Goal: Information Seeking & Learning: Learn about a topic

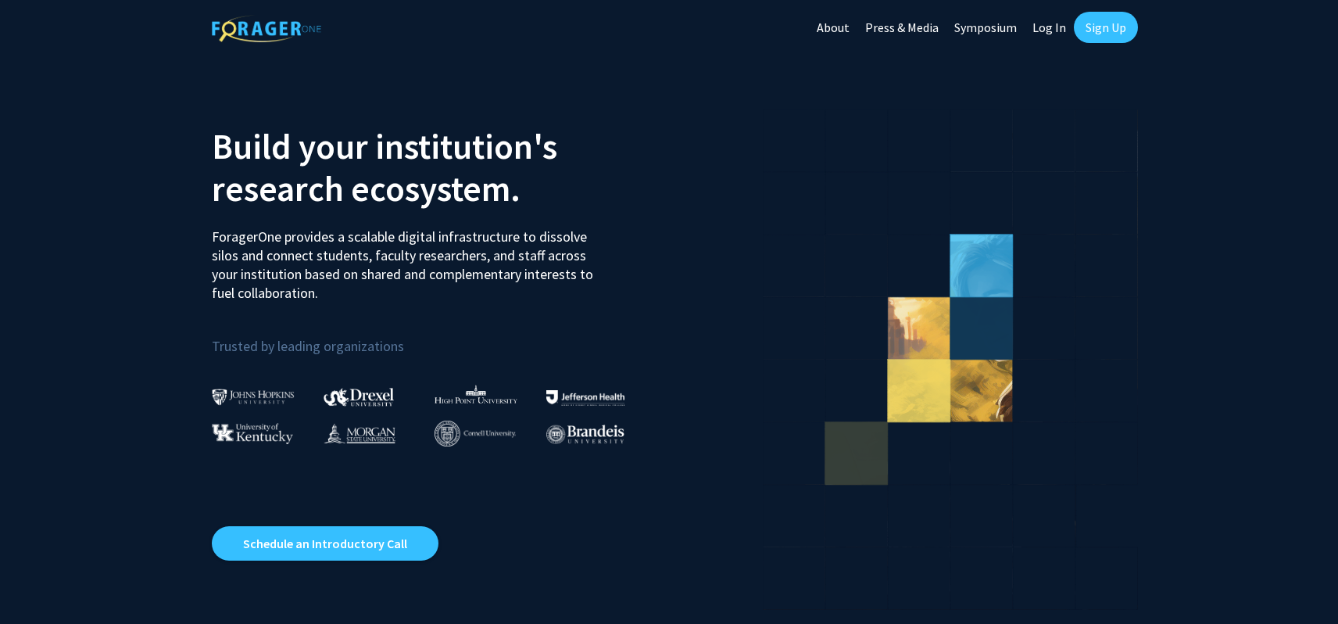
click at [1057, 23] on link "Log In" at bounding box center [1049, 27] width 49 height 55
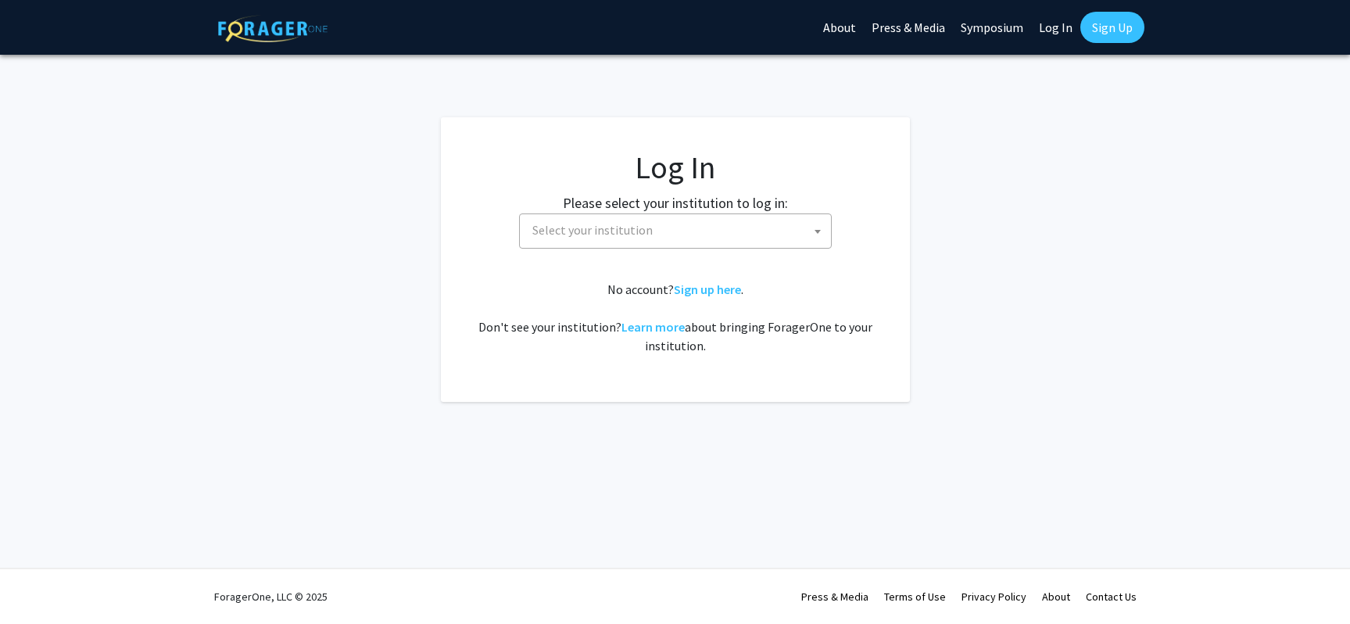
click at [642, 225] on span "Select your institution" at bounding box center [592, 230] width 120 height 16
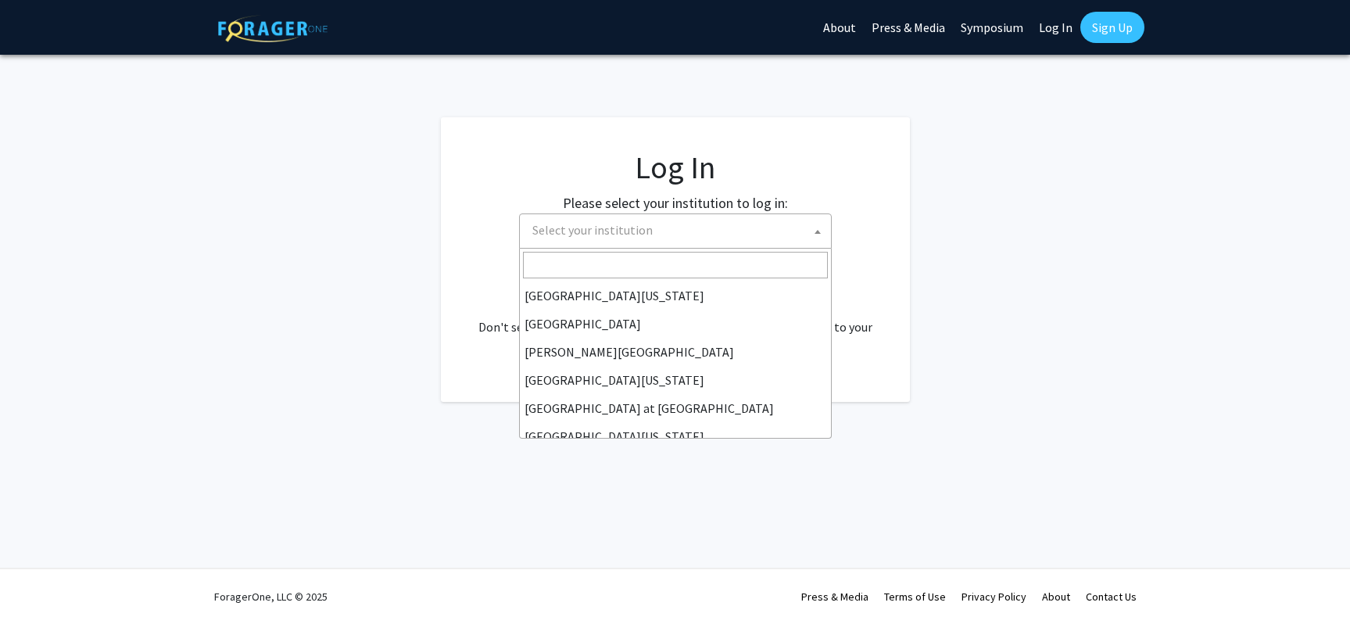
scroll to position [547, 0]
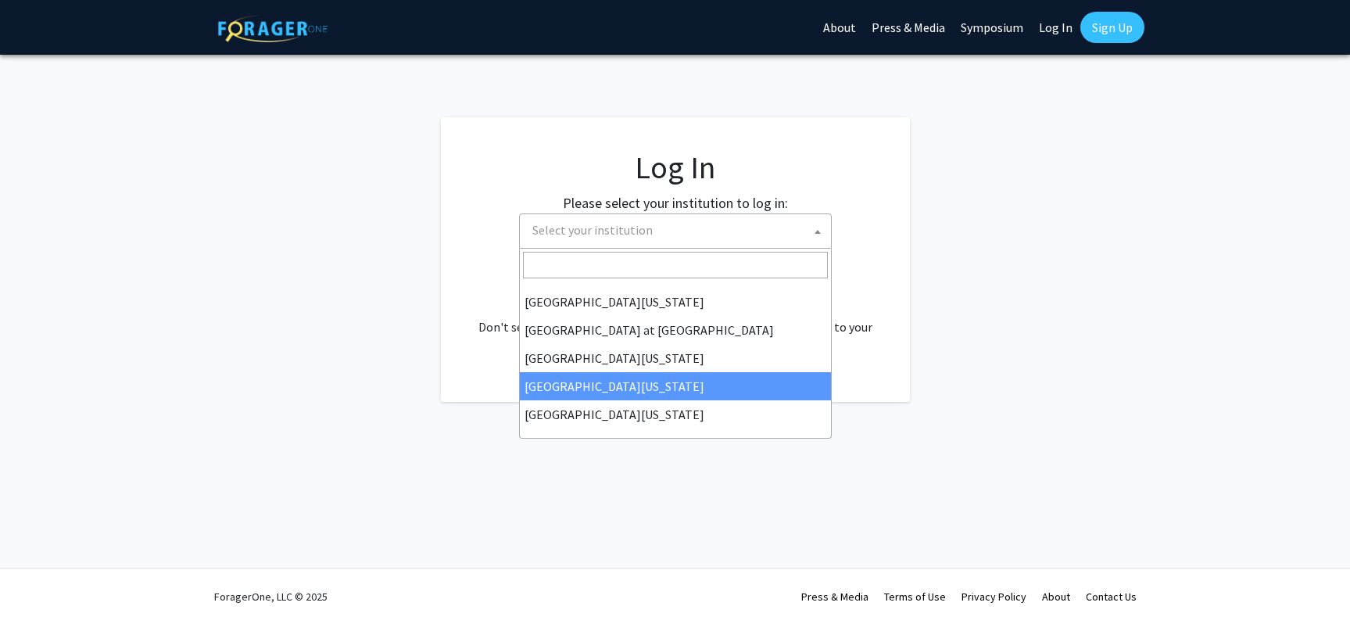
select select "31"
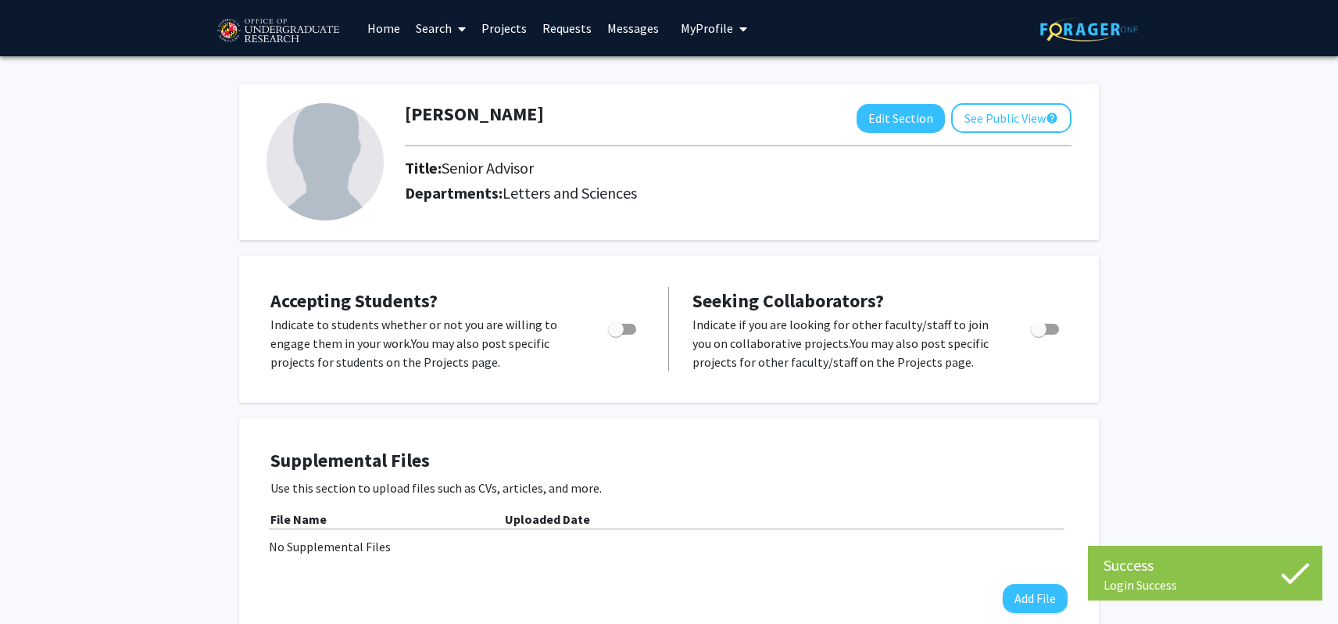
click at [506, 23] on link "Projects" at bounding box center [504, 28] width 61 height 55
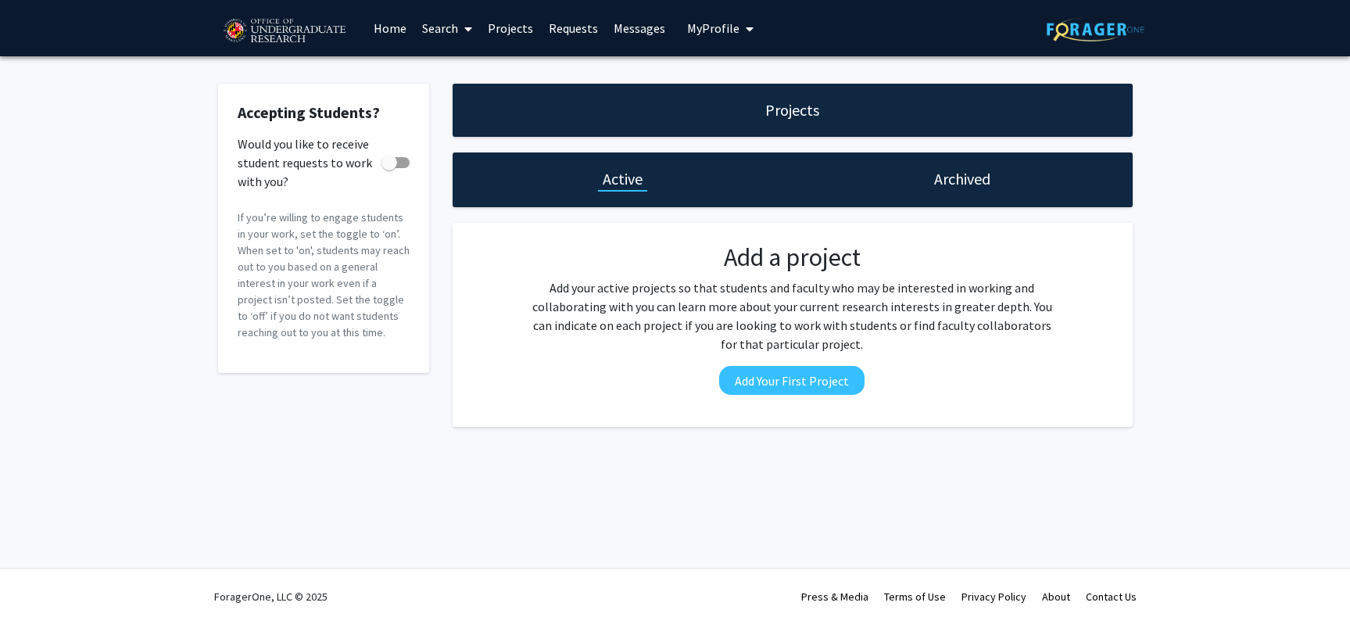
click at [446, 30] on link "Search" at bounding box center [447, 28] width 66 height 55
click at [450, 74] on span "Faculty/Staff" at bounding box center [471, 71] width 115 height 31
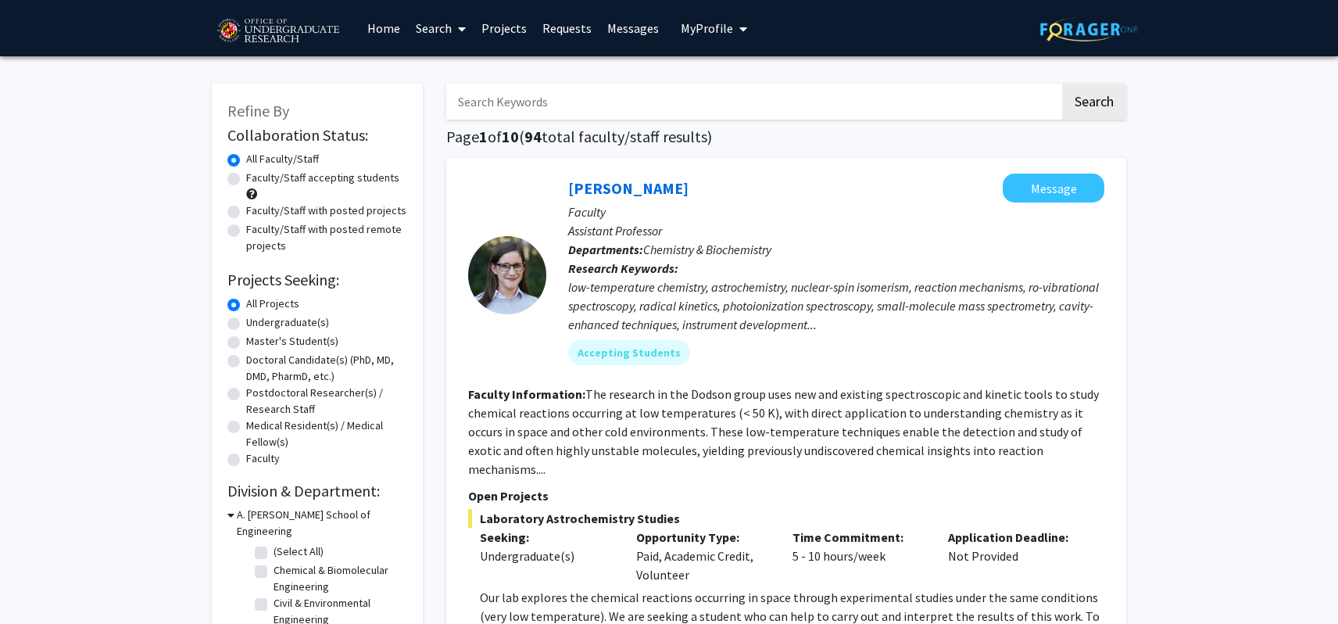
click at [482, 111] on input "Search Keywords" at bounding box center [753, 102] width 614 height 36
type input "ai"
click at [1062, 84] on button "Search" at bounding box center [1094, 102] width 64 height 36
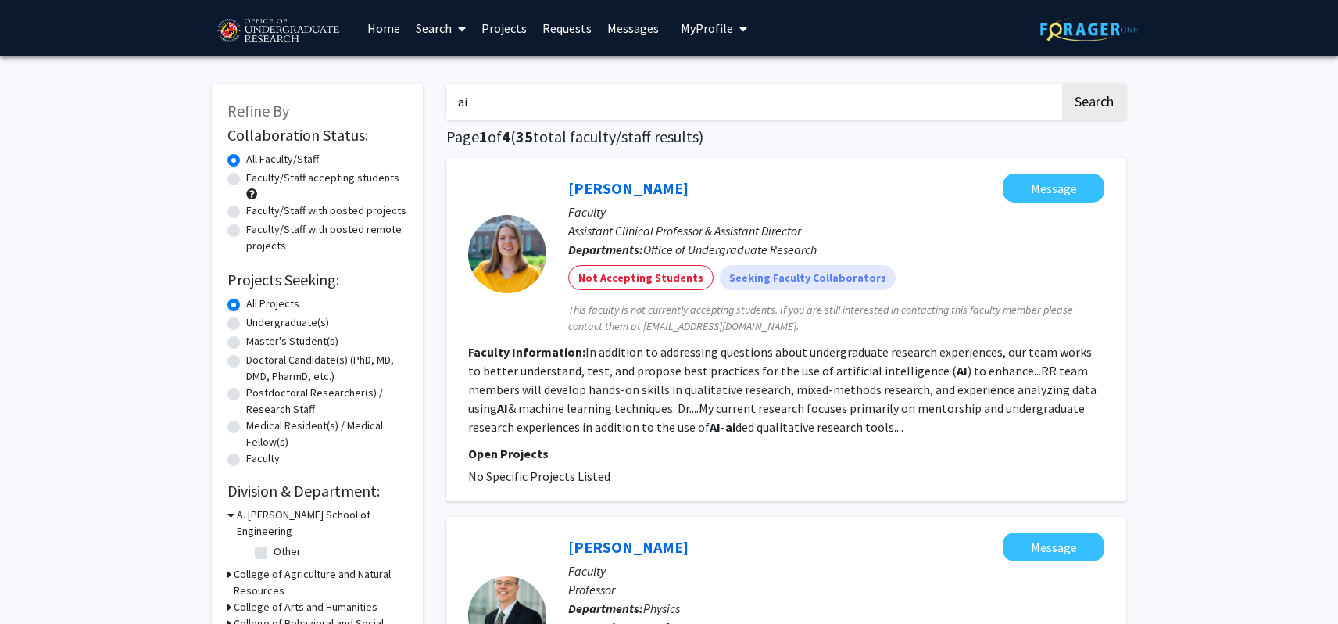
click at [246, 328] on label "Undergraduate(s)" at bounding box center [287, 322] width 83 height 16
click at [246, 324] on input "Undergraduate(s)" at bounding box center [251, 319] width 10 height 10
radio input "true"
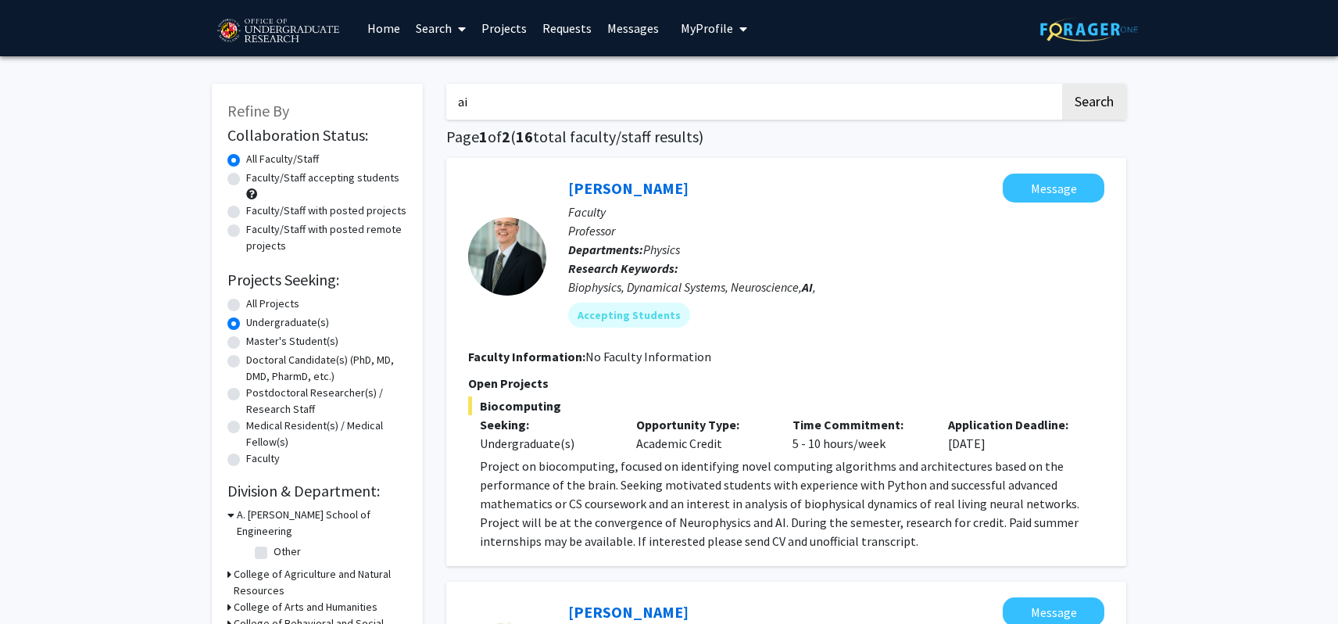
click at [246, 177] on label "Faculty/Staff accepting students" at bounding box center [322, 178] width 153 height 16
click at [246, 177] on input "Faculty/Staff accepting students" at bounding box center [251, 175] width 10 height 10
radio input "true"
click at [517, 106] on input "ai" at bounding box center [753, 102] width 614 height 36
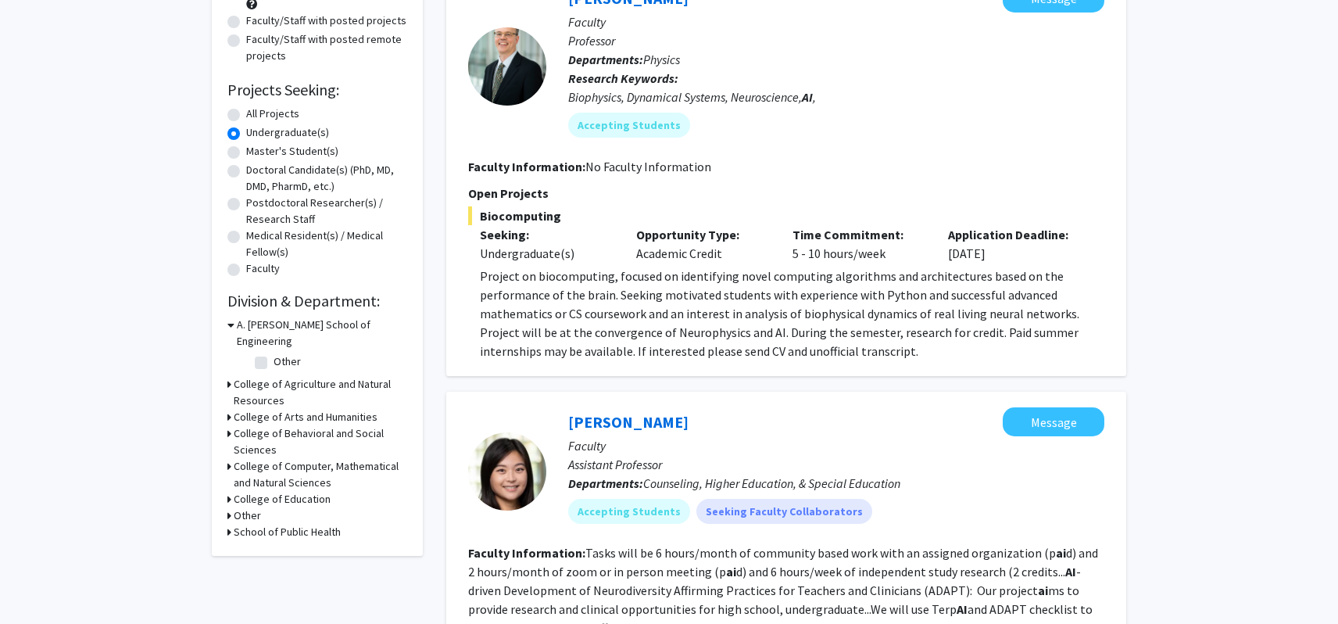
scroll to position [235, 0]
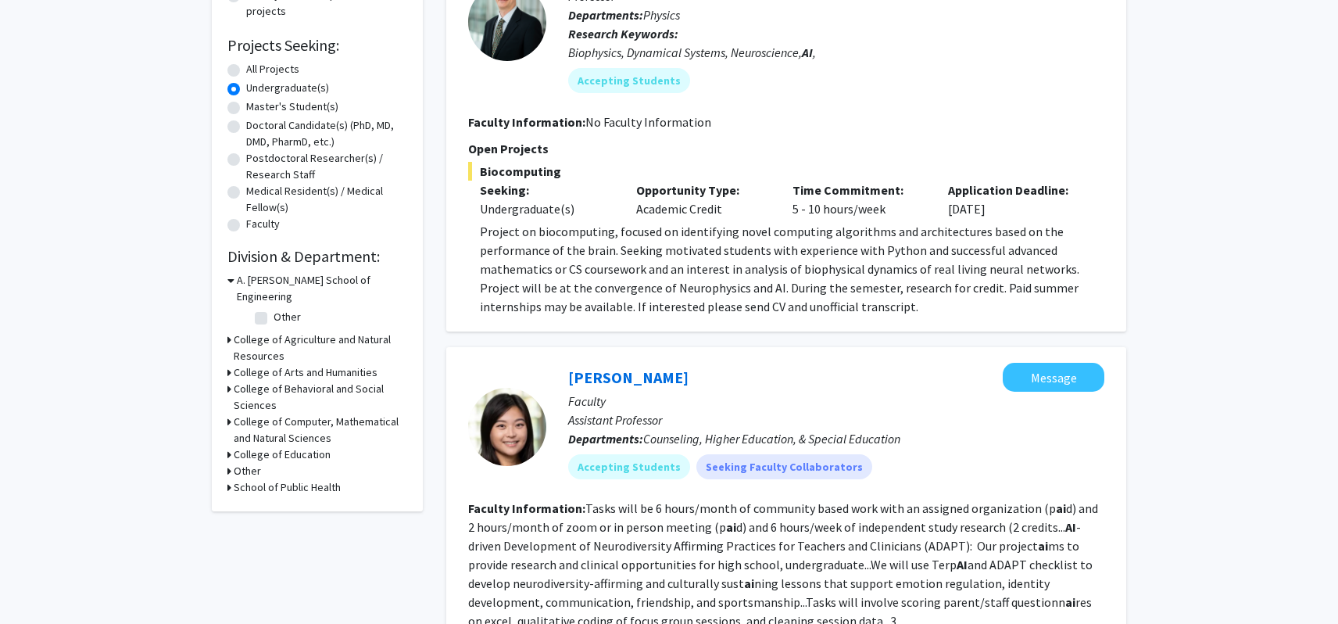
click at [225, 405] on div "Refine By Collaboration Status: Collaboration Status All Faculty/Staff Collabor…" at bounding box center [317, 180] width 211 height 662
click at [229, 414] on icon at bounding box center [230, 422] width 4 height 16
click at [274, 450] on label "(Select All)" at bounding box center [299, 458] width 50 height 16
click at [274, 450] on input "(Select All)" at bounding box center [279, 455] width 10 height 10
checkbox input "true"
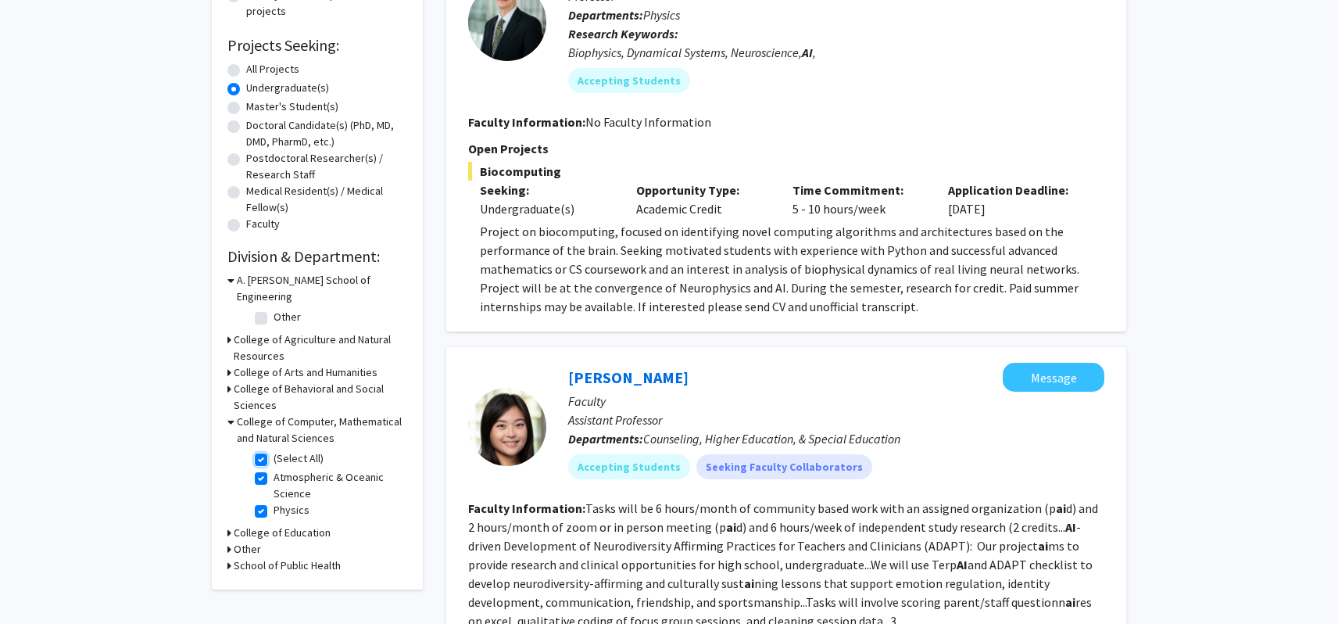
checkbox input "true"
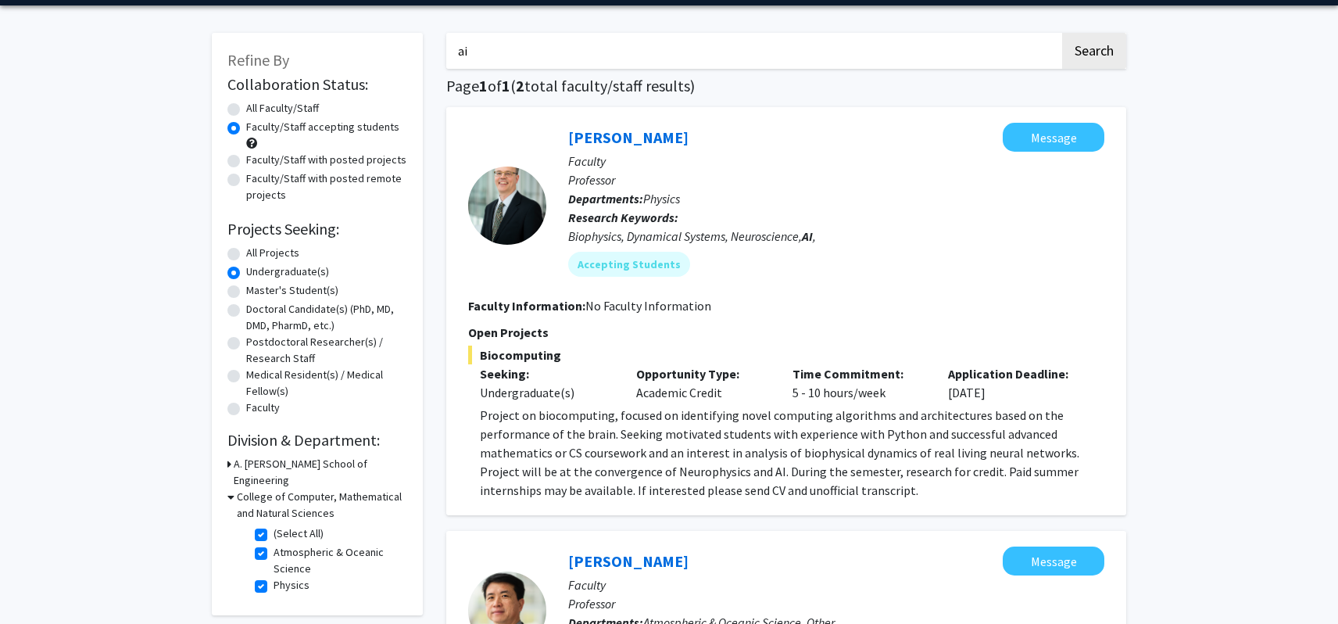
scroll to position [78, 0]
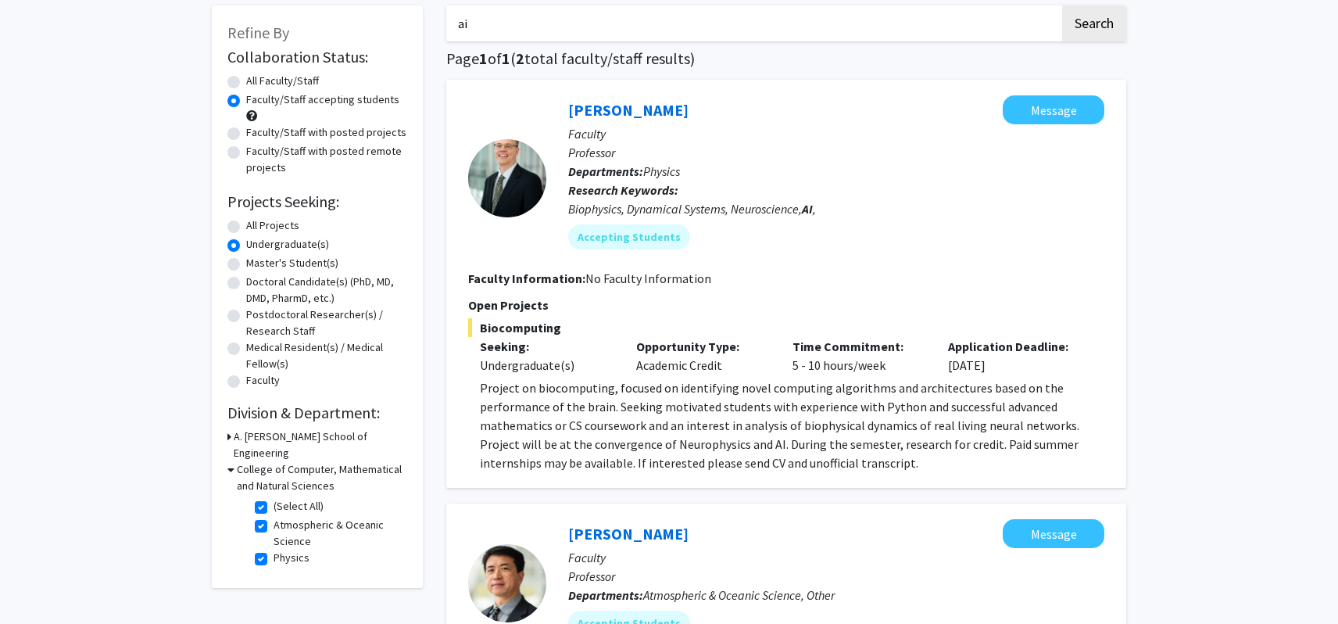
click at [274, 498] on label "(Select All)" at bounding box center [299, 506] width 50 height 16
click at [274, 498] on input "(Select All)" at bounding box center [279, 503] width 10 height 10
checkbox input "false"
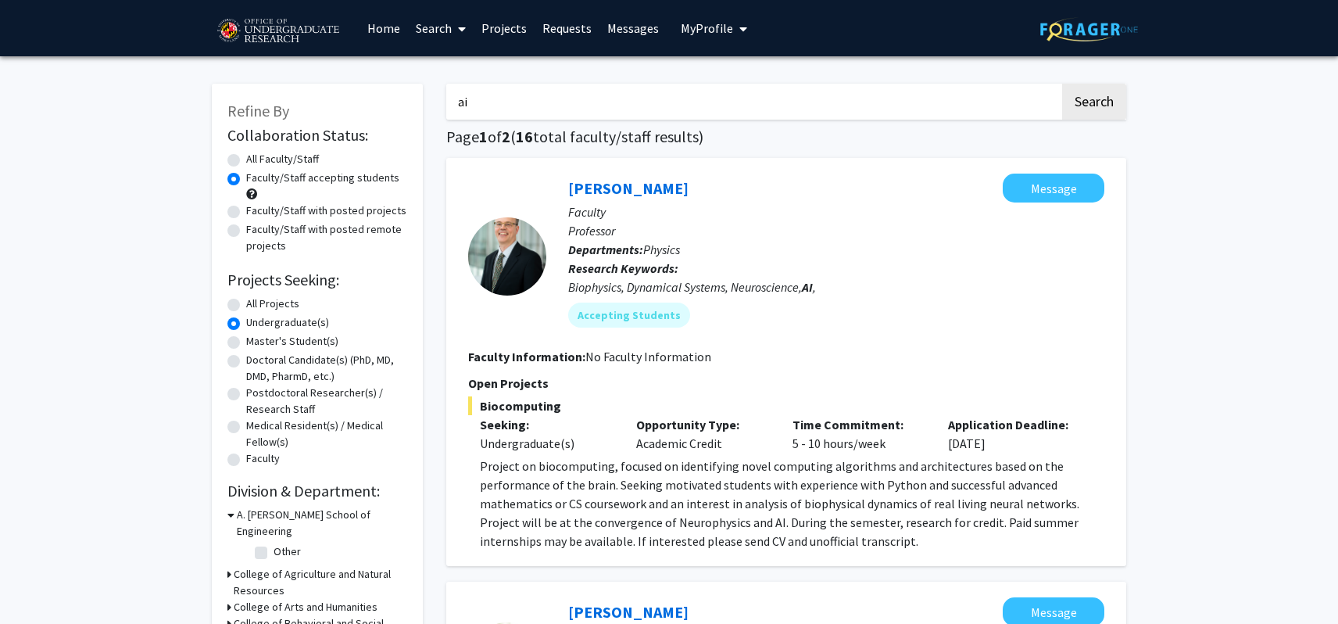
click at [531, 102] on input "ai" at bounding box center [753, 102] width 614 height 36
type input "a"
type input "cs"
click at [1062, 84] on button "Search" at bounding box center [1094, 102] width 64 height 36
radio input "true"
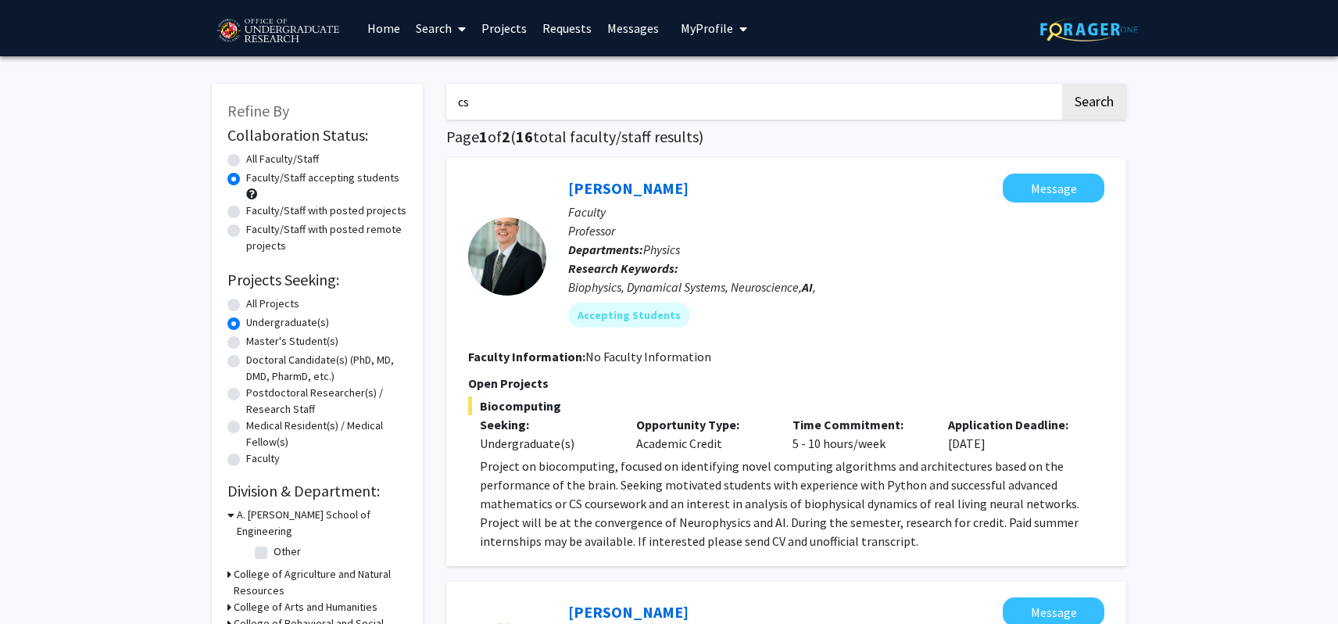
radio input "true"
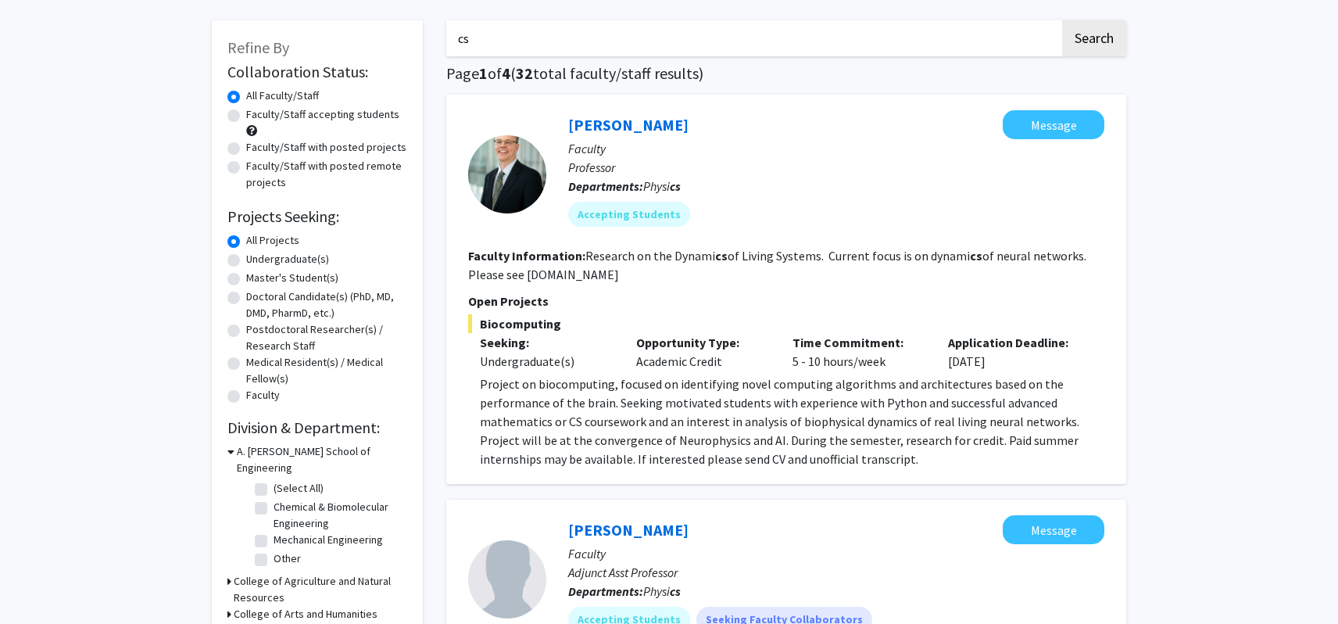
scroll to position [156, 0]
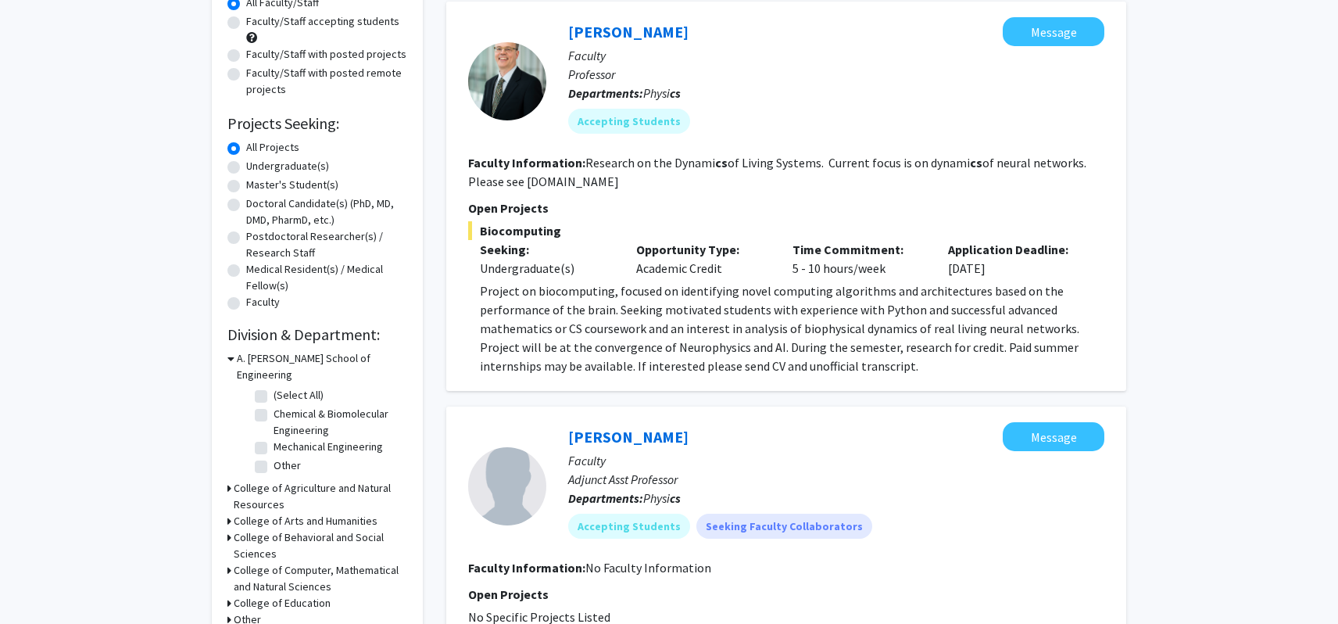
click at [231, 357] on icon at bounding box center [231, 358] width 7 height 16
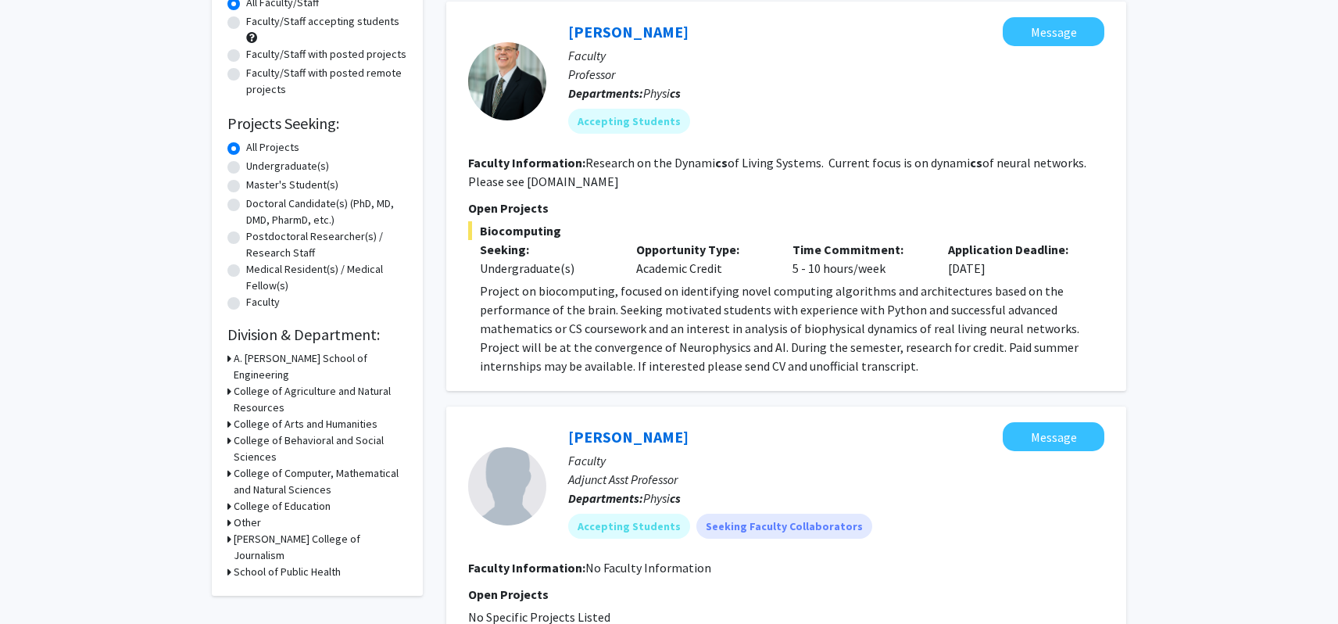
click at [225, 459] on div "Refine By Collaboration Status: Collaboration Status All Faculty/Staff Collabor…" at bounding box center [317, 261] width 211 height 668
click at [228, 465] on icon at bounding box center [230, 473] width 4 height 16
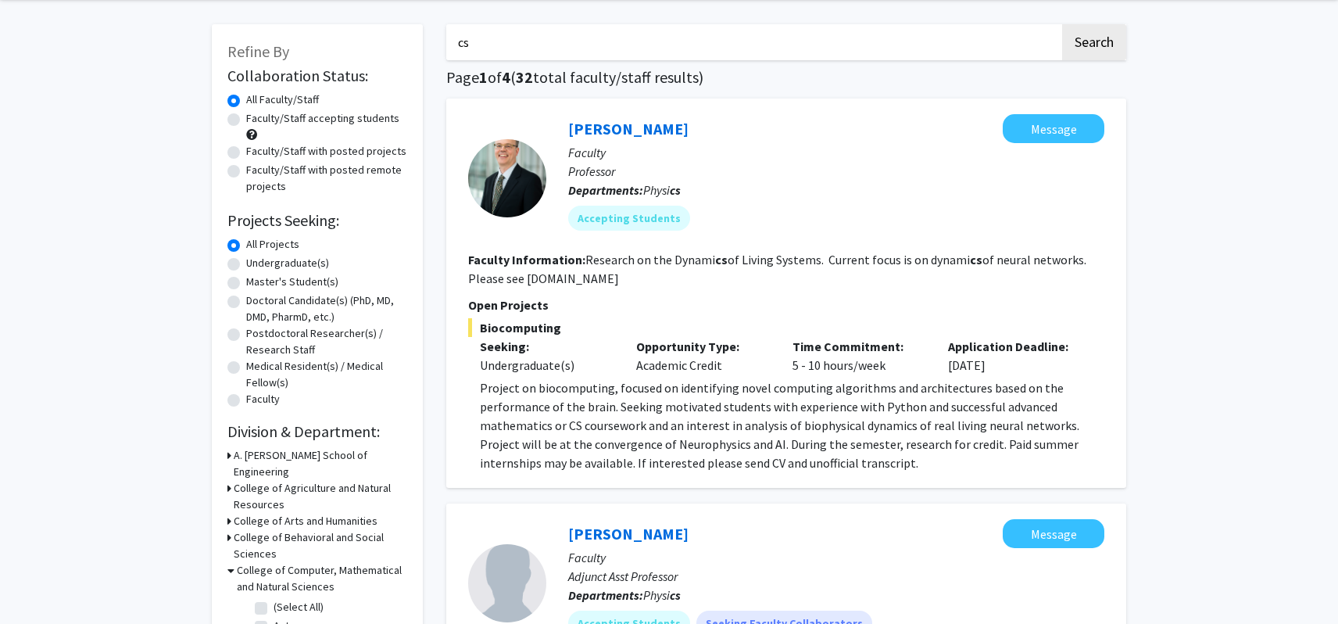
scroll to position [0, 0]
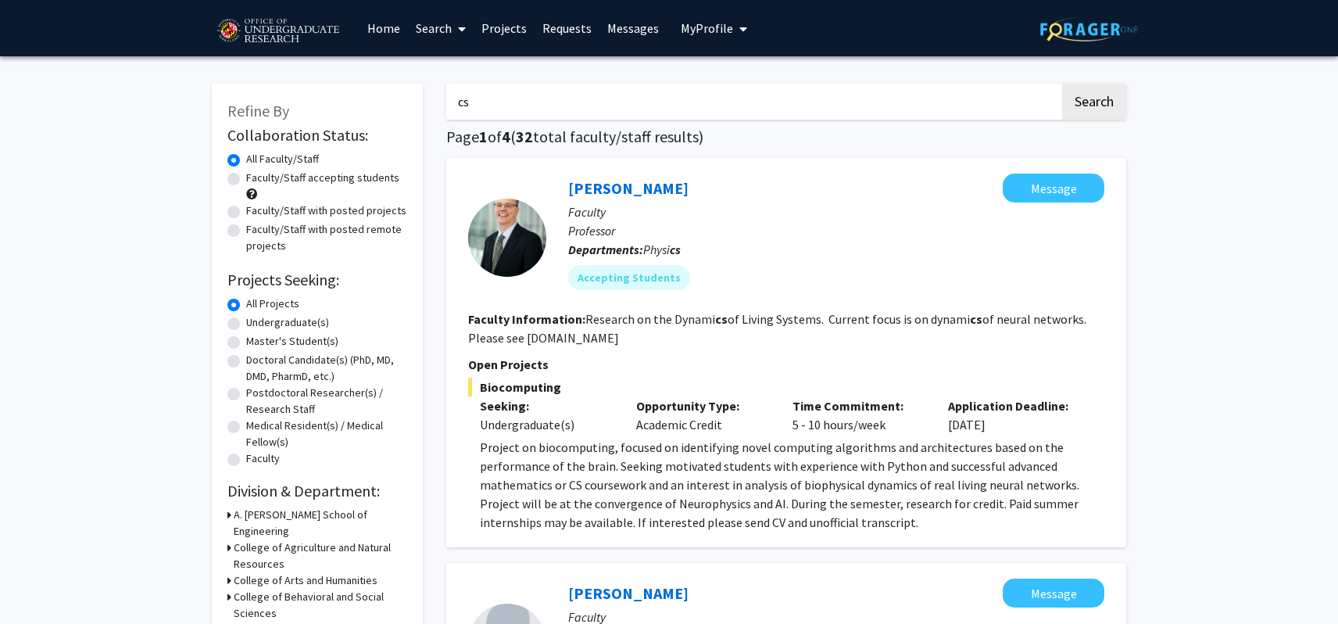
drag, startPoint x: 506, startPoint y: 105, endPoint x: 351, endPoint y: 89, distance: 155.6
type input "AI"
click at [1062, 84] on button "Search" at bounding box center [1094, 102] width 64 height 36
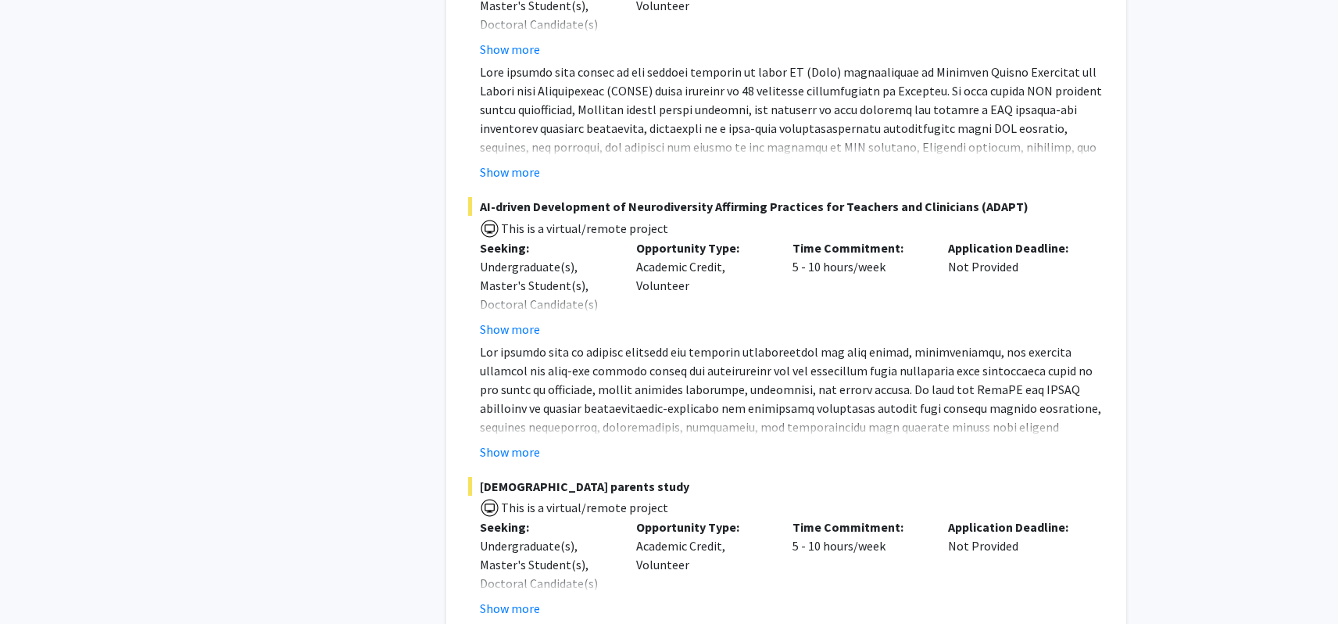
scroll to position [1642, 0]
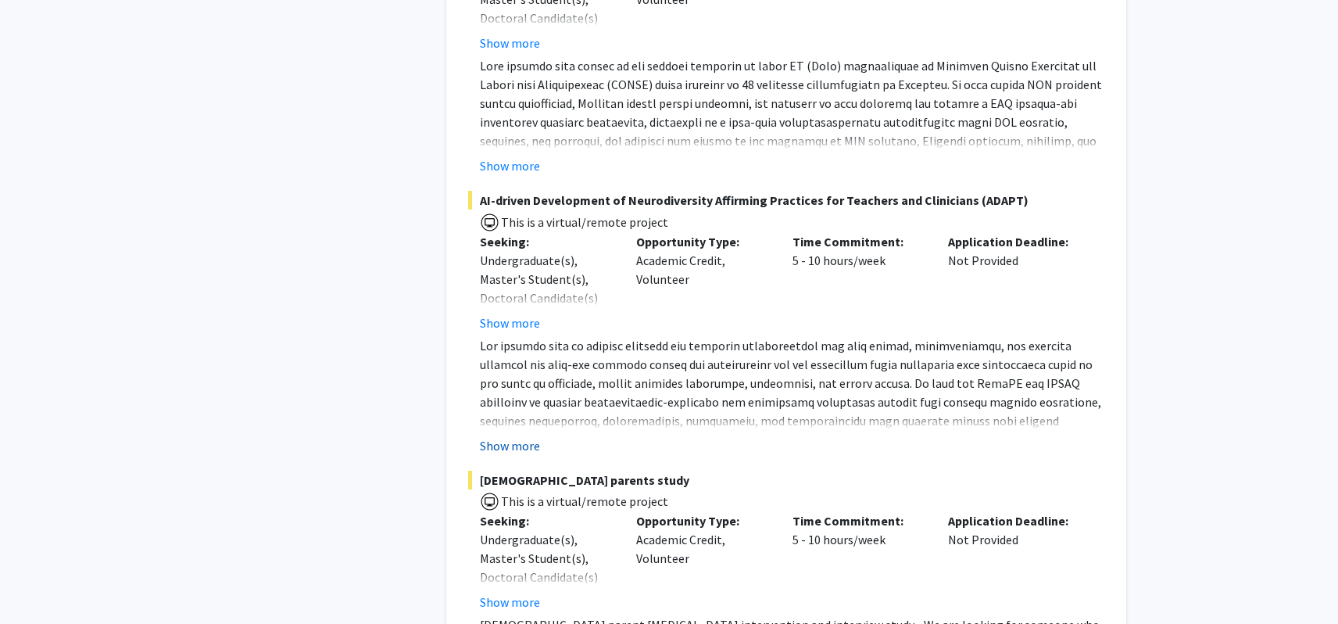
click at [515, 445] on button "Show more" at bounding box center [510, 445] width 60 height 19
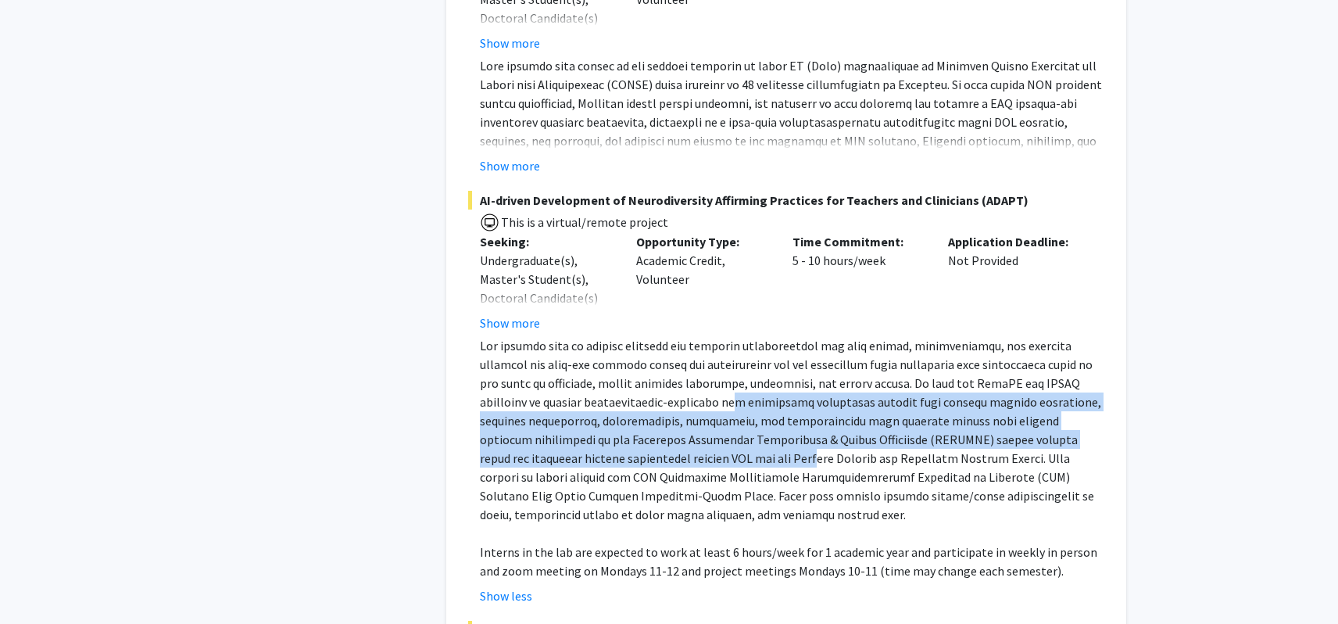
drag, startPoint x: 669, startPoint y: 392, endPoint x: 686, endPoint y: 450, distance: 59.4
click at [686, 450] on p at bounding box center [792, 430] width 625 height 188
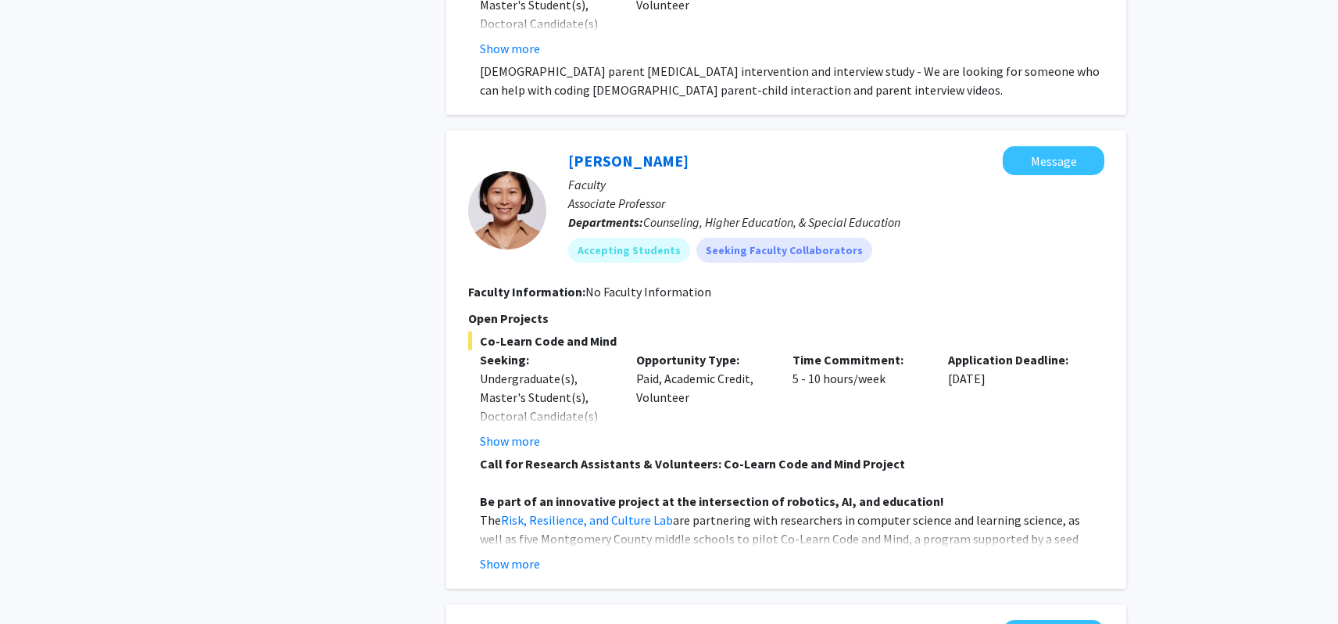
scroll to position [2424, 0]
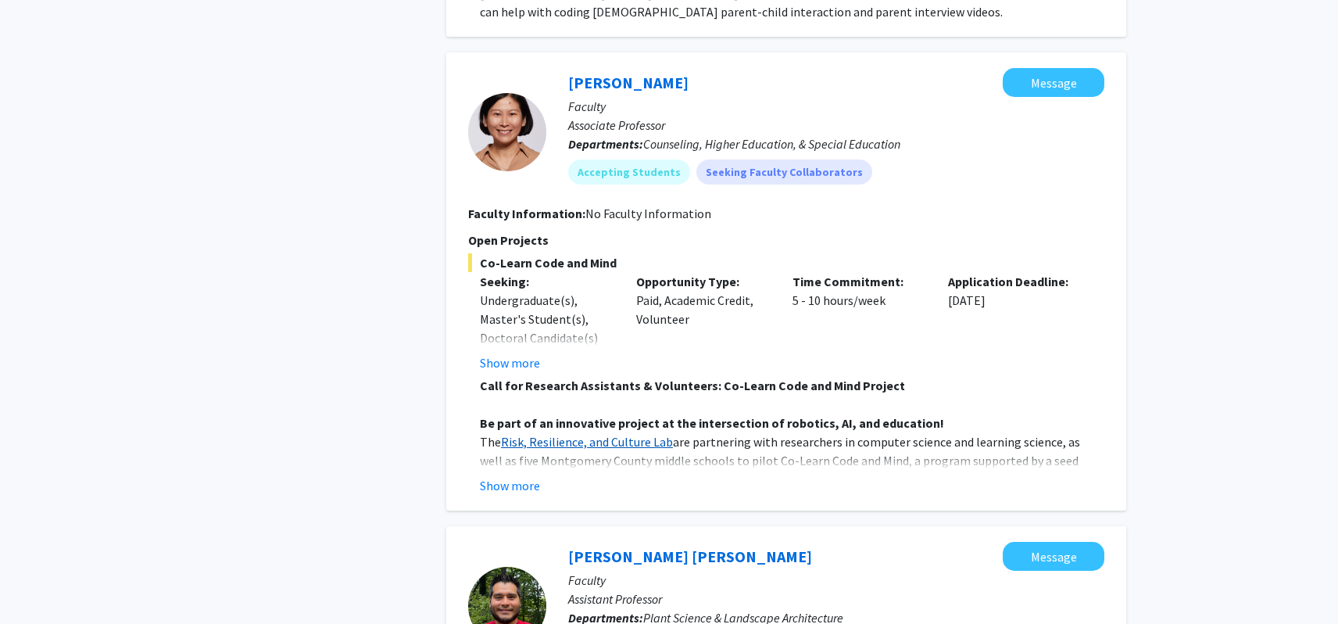
click at [619, 442] on link "Risk, Resilience, and Culture Lab" at bounding box center [587, 442] width 172 height 16
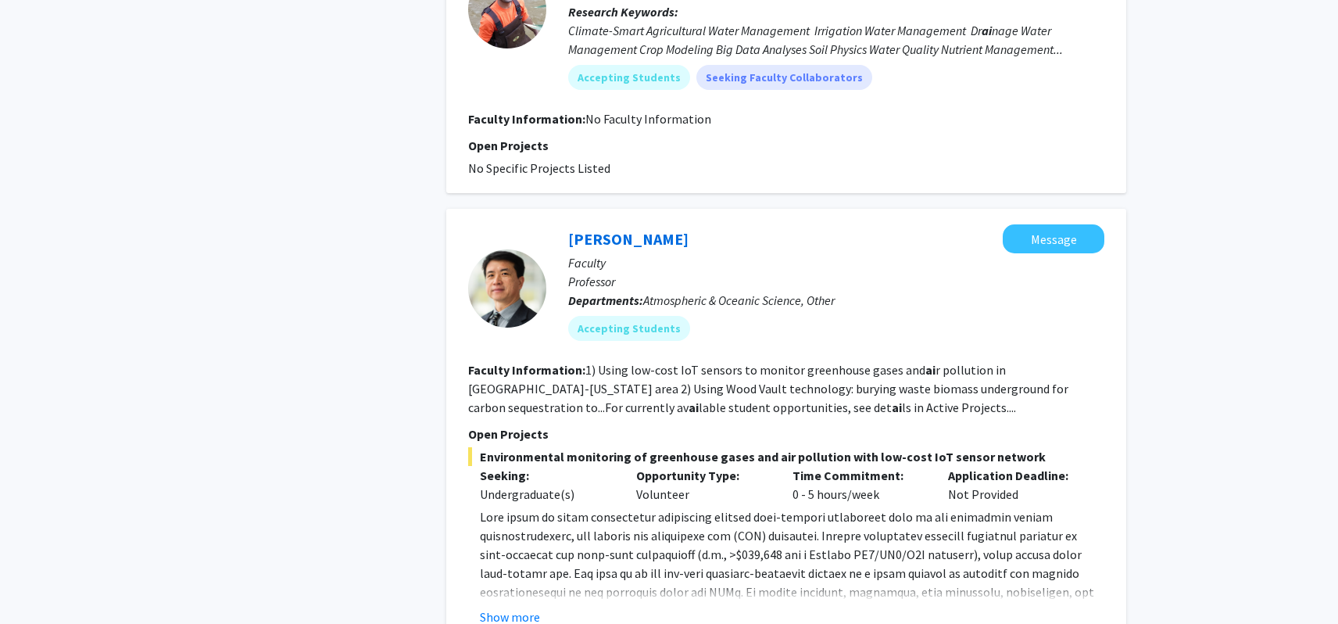
scroll to position [4842, 0]
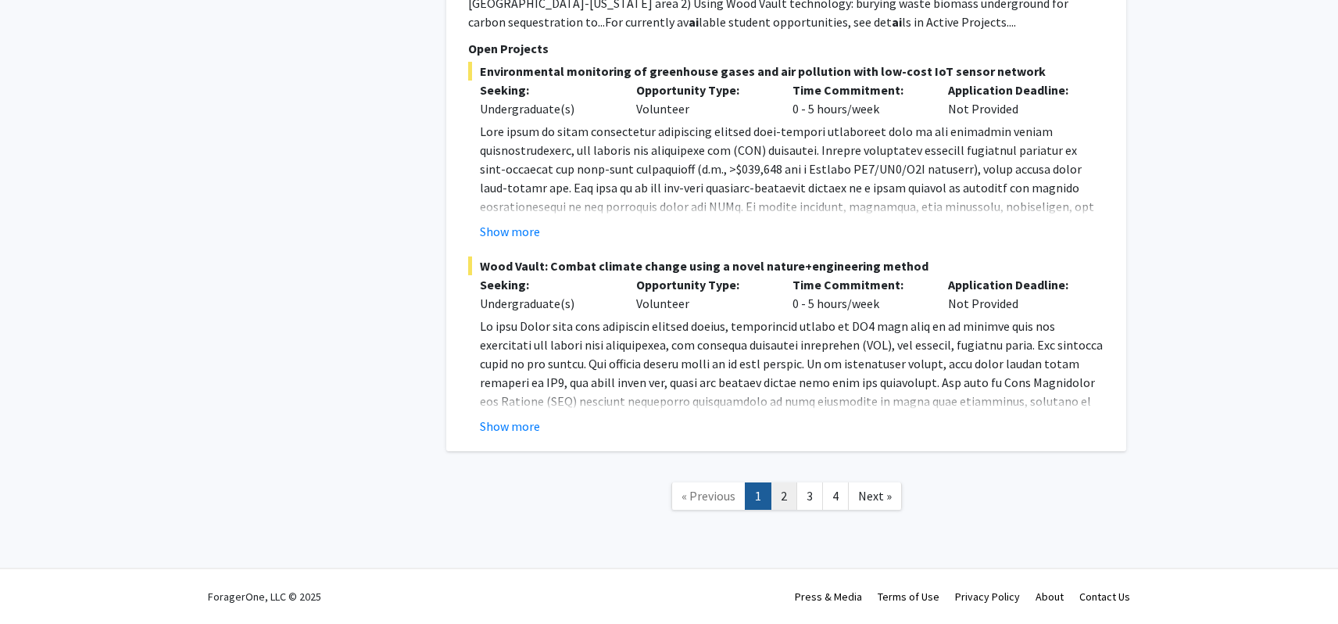
click at [792, 492] on link "2" at bounding box center [784, 495] width 27 height 27
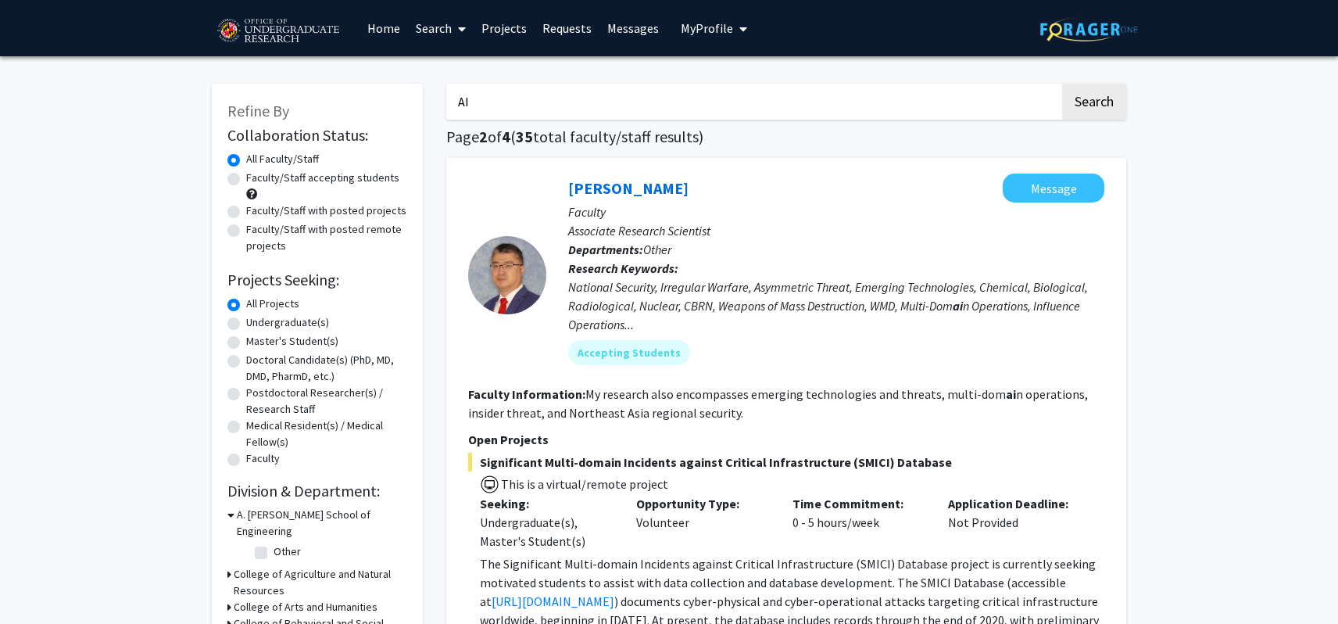
click at [246, 326] on label "Undergraduate(s)" at bounding box center [287, 322] width 83 height 16
click at [246, 324] on input "Undergraduate(s)" at bounding box center [251, 319] width 10 height 10
radio input "true"
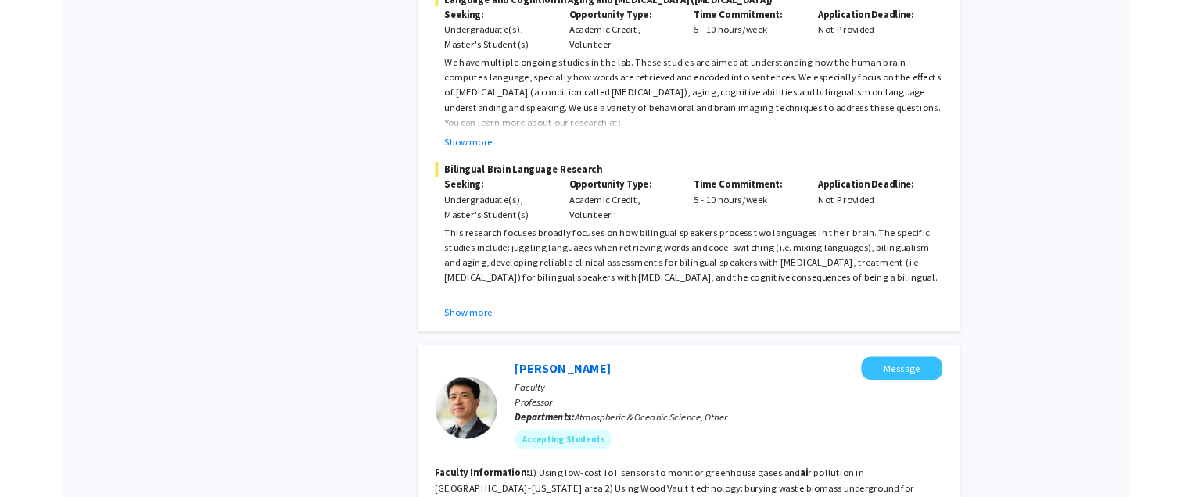
scroll to position [2502, 0]
